Goal: Find specific fact: Find specific fact

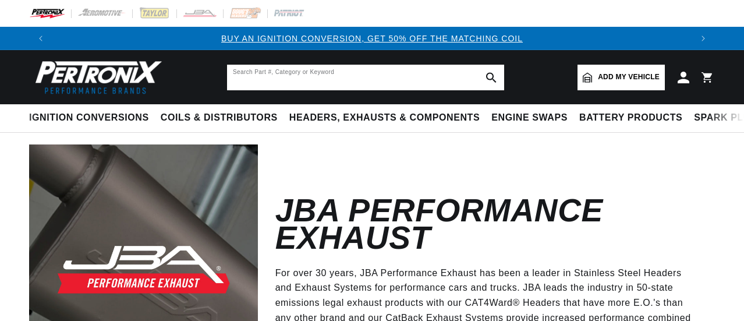
drag, startPoint x: 0, startPoint y: 0, endPoint x: 363, endPoint y: 86, distance: 373.2
click at [363, 86] on input "text" at bounding box center [365, 78] width 277 height 26
paste input "JBA2011SJT"
type input "JBA2011SJT"
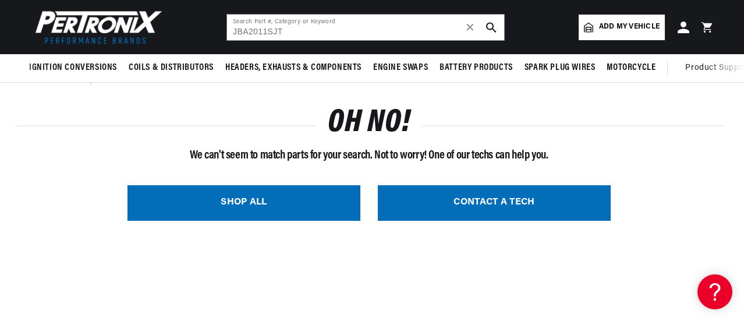
scroll to position [116, 0]
